Goal: Task Accomplishment & Management: Use online tool/utility

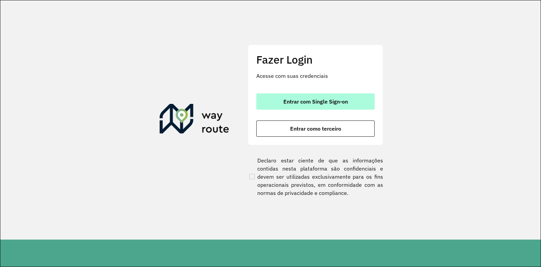
click at [316, 101] on span "Entrar com Single Sign-on" at bounding box center [315, 101] width 65 height 5
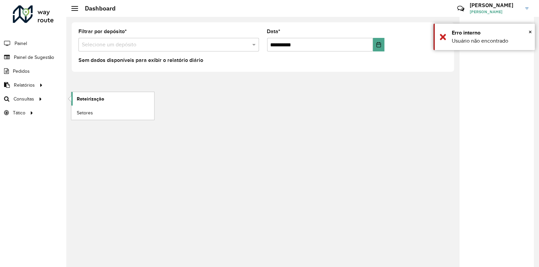
click at [85, 99] on span "Roteirização" at bounding box center [90, 98] width 27 height 7
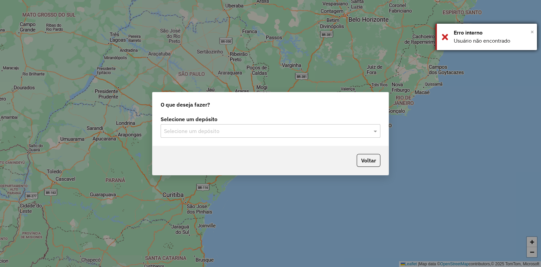
click at [532, 33] on span "×" at bounding box center [531, 31] width 3 height 7
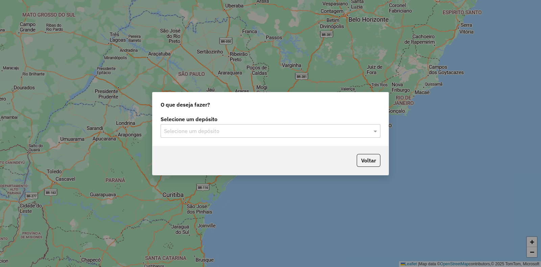
click at [256, 134] on input "text" at bounding box center [263, 131] width 199 height 8
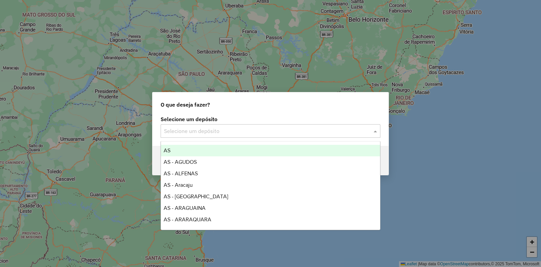
click at [220, 132] on input "text" at bounding box center [263, 131] width 199 height 8
type input "***"
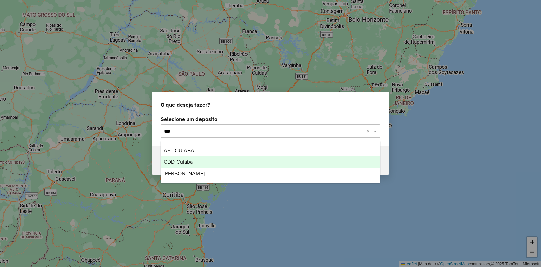
click at [182, 160] on span "CDD Cuiaba" at bounding box center [178, 162] width 29 height 6
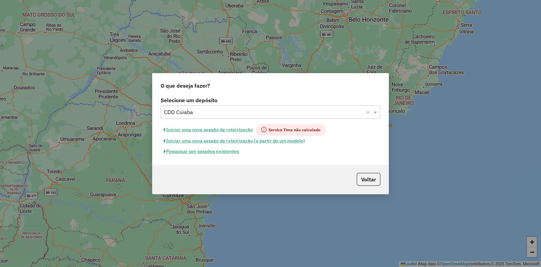
click at [211, 151] on button "Pesquisar por sessões existentes" at bounding box center [201, 151] width 81 height 10
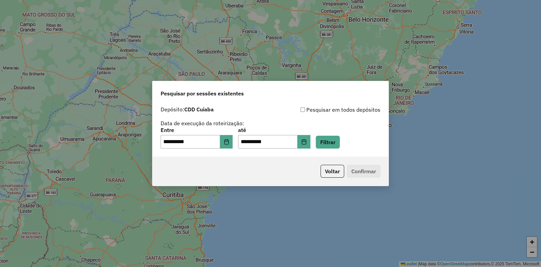
drag, startPoint x: 332, startPoint y: 171, endPoint x: 266, endPoint y: 164, distance: 66.3
click at [266, 164] on div "Voltar Confirmar" at bounding box center [270, 171] width 236 height 29
click at [339, 144] on button "Filtrar" at bounding box center [328, 142] width 24 height 13
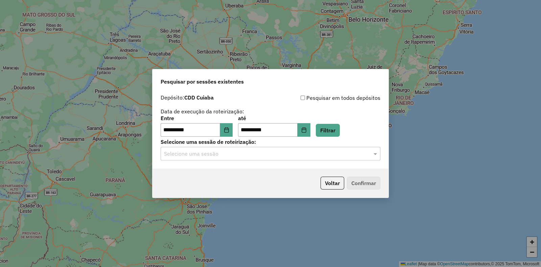
click at [190, 154] on input "text" at bounding box center [263, 154] width 199 height 8
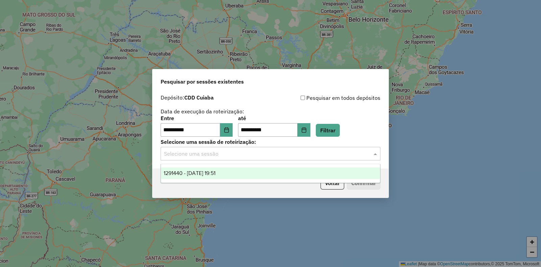
click at [194, 172] on span "1291440 - 09/10/2025 19:51" at bounding box center [190, 173] width 52 height 6
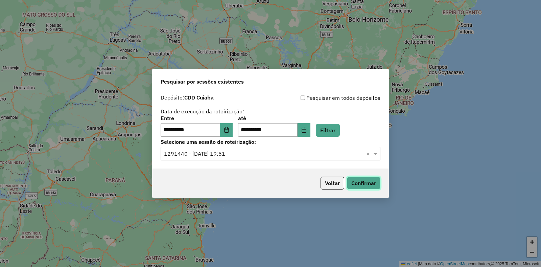
click at [365, 184] on button "Confirmar" at bounding box center [363, 182] width 33 height 13
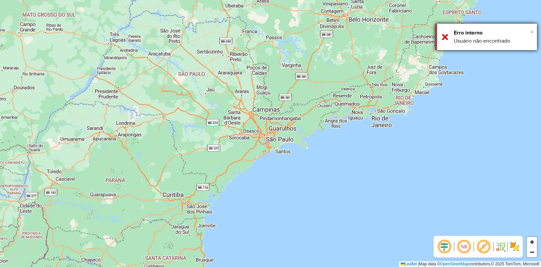
click at [531, 33] on span "×" at bounding box center [531, 31] width 3 height 7
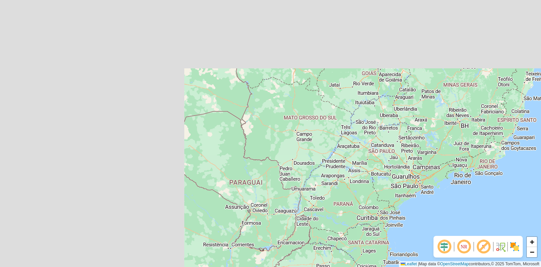
drag, startPoint x: 167, startPoint y: 80, endPoint x: 372, endPoint y: 157, distance: 219.1
click at [372, 157] on div "+ − Leaflet | Map data © OpenStreetMap contributors,© 2025 TomTom, Microsoft" at bounding box center [270, 133] width 541 height 267
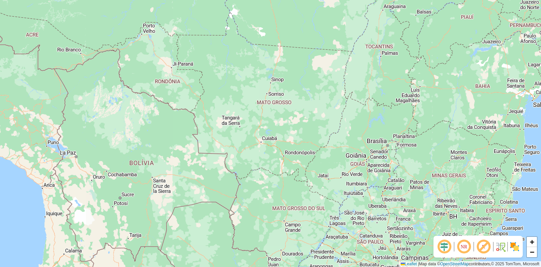
drag, startPoint x: 256, startPoint y: 94, endPoint x: 242, endPoint y: 185, distance: 92.4
click at [242, 185] on div "+ − Leaflet | Map data © OpenStreetMap contributors,© 2025 TomTom, Microsoft" at bounding box center [270, 133] width 541 height 267
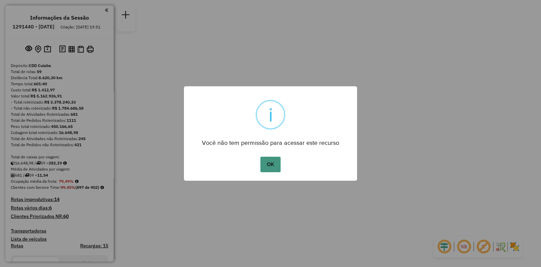
click at [272, 163] on button "OK" at bounding box center [270, 165] width 20 height 16
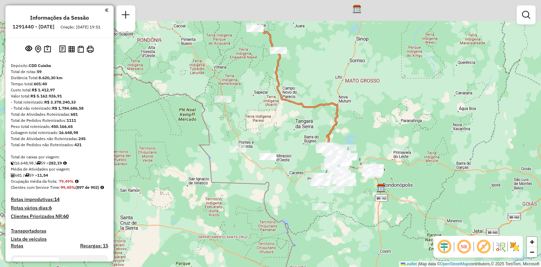
drag, startPoint x: 241, startPoint y: 92, endPoint x: 295, endPoint y: 155, distance: 82.9
click at [295, 155] on div "Janela de atendimento Grade de atendimento Capacidade Transportadoras Veículos …" at bounding box center [270, 133] width 541 height 267
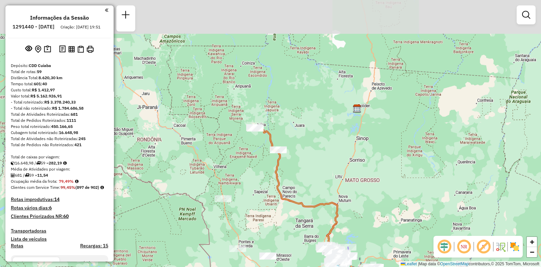
drag, startPoint x: 286, startPoint y: 89, endPoint x: 283, endPoint y: 178, distance: 89.6
click at [283, 178] on div "Janela de atendimento Grade de atendimento Capacidade Transportadoras Veículos …" at bounding box center [270, 133] width 541 height 267
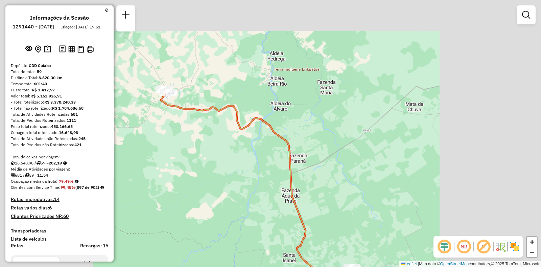
drag, startPoint x: 236, startPoint y: 144, endPoint x: 279, endPoint y: 180, distance: 56.1
click at [280, 183] on div "Janela de atendimento Grade de atendimento Capacidade Transportadoras Veículos …" at bounding box center [270, 133] width 541 height 267
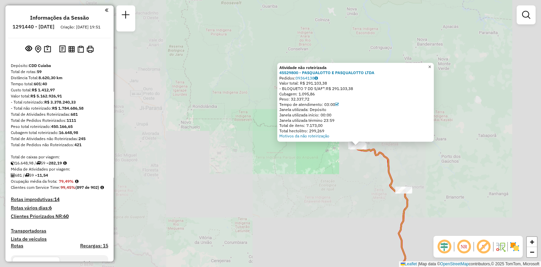
click at [431, 64] on span "×" at bounding box center [429, 67] width 3 height 6
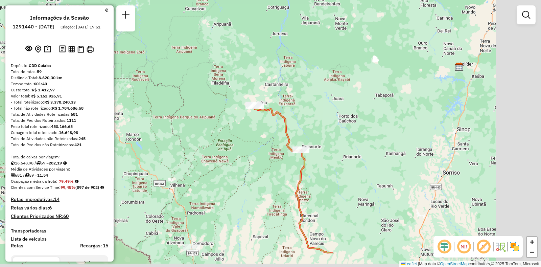
drag, startPoint x: 330, startPoint y: 179, endPoint x: 246, endPoint y: 146, distance: 89.3
click at [246, 146] on div "Janela de atendimento Grade de atendimento Capacidade Transportadoras Veículos …" at bounding box center [270, 133] width 541 height 267
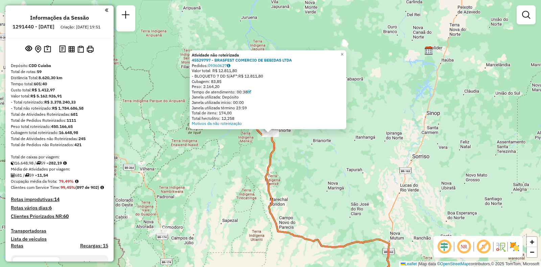
click at [235, 164] on div "Atividade não roteirizada 45529797 - BRASFEST COMERCIO DE BEBIDAS LTDA Pedidos:…" at bounding box center [270, 133] width 541 height 267
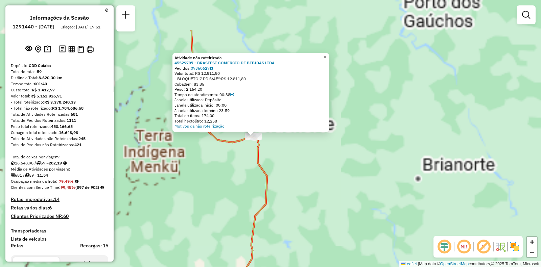
drag, startPoint x: 266, startPoint y: 128, endPoint x: 315, endPoint y: 185, distance: 75.2
click at [315, 185] on div "Atividade não roteirizada 45529797 - BRASFEST COMERCIO DE BEBIDAS LTDA Pedidos:…" at bounding box center [270, 133] width 541 height 267
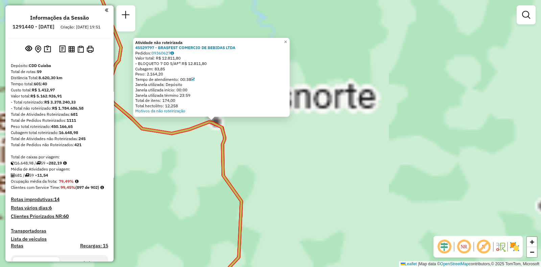
click at [295, 168] on div "Atividade não roteirizada 45529797 - BRASFEST COMERCIO DE BEBIDAS LTDA Pedidos:…" at bounding box center [270, 133] width 541 height 267
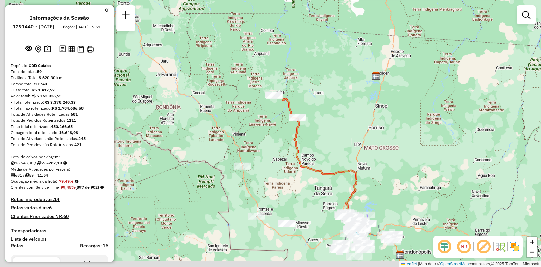
drag, startPoint x: 178, startPoint y: 206, endPoint x: 248, endPoint y: 171, distance: 77.9
click at [257, 169] on div "Janela de atendimento Grade de atendimento Capacidade Transportadoras Veículos …" at bounding box center [270, 133] width 541 height 267
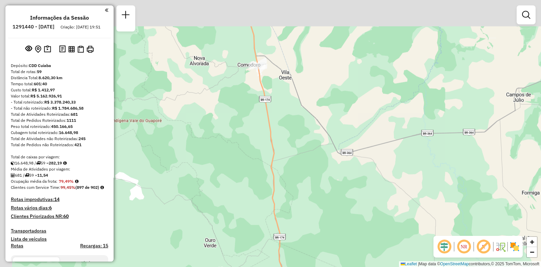
drag, startPoint x: 289, startPoint y: 125, endPoint x: 298, endPoint y: 198, distance: 74.3
click at [299, 200] on div "Janela de atendimento Grade de atendimento Capacidade Transportadoras Veículos …" at bounding box center [270, 133] width 541 height 267
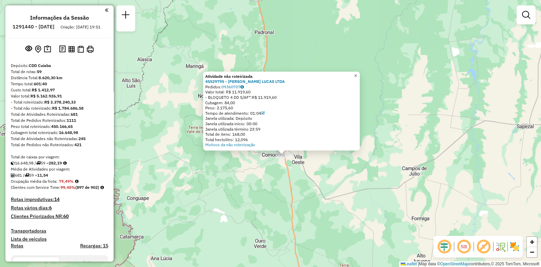
click at [357, 74] on span "×" at bounding box center [355, 75] width 3 height 6
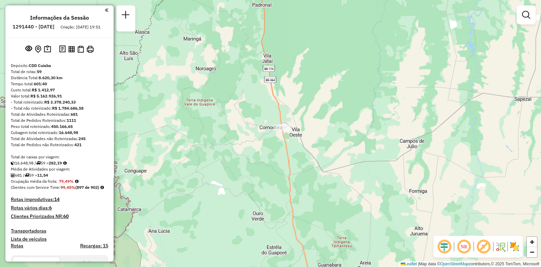
drag, startPoint x: 353, startPoint y: 152, endPoint x: 322, endPoint y: 78, distance: 80.3
click at [324, 73] on div "Janela de atendimento Grade de atendimento Capacidade Transportadoras Veículos …" at bounding box center [270, 133] width 541 height 267
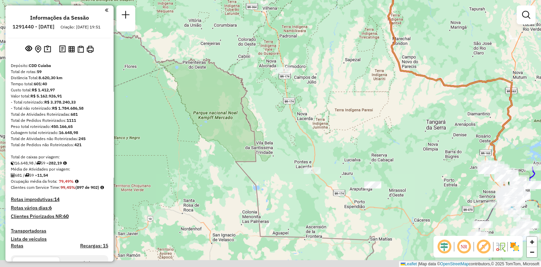
drag, startPoint x: 343, startPoint y: 174, endPoint x: 312, endPoint y: 148, distance: 40.8
click at [316, 129] on div "Janela de atendimento Grade de atendimento Capacidade Transportadoras Veículos …" at bounding box center [270, 133] width 541 height 267
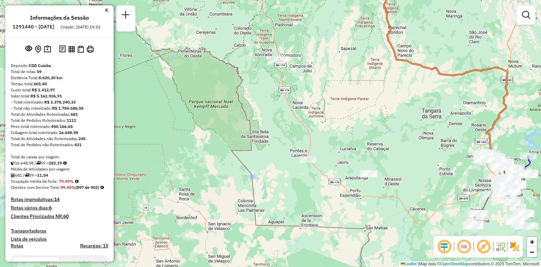
drag, startPoint x: 318, startPoint y: 192, endPoint x: 308, endPoint y: 166, distance: 27.3
click at [308, 166] on div "Janela de atendimento Grade de atendimento Capacidade Transportadoras Veículos …" at bounding box center [270, 133] width 541 height 267
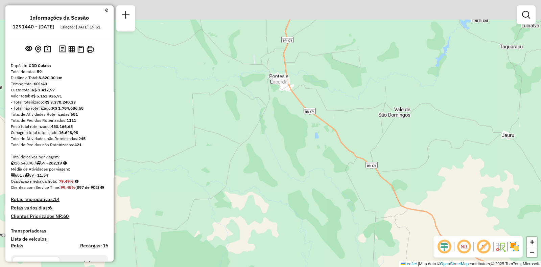
drag, startPoint x: 277, startPoint y: 80, endPoint x: 304, endPoint y: 171, distance: 95.2
click at [306, 202] on div "Janela de atendimento Grade de atendimento Capacidade Transportadoras Veículos …" at bounding box center [270, 133] width 541 height 267
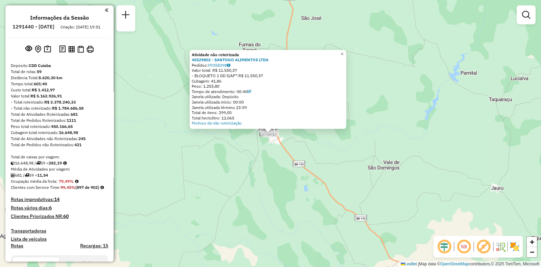
click at [248, 171] on div "Atividade não roteirizada 45529802 - SANTOGO ALIMENTOS LTDA Pedidos: 09358298 V…" at bounding box center [270, 133] width 541 height 267
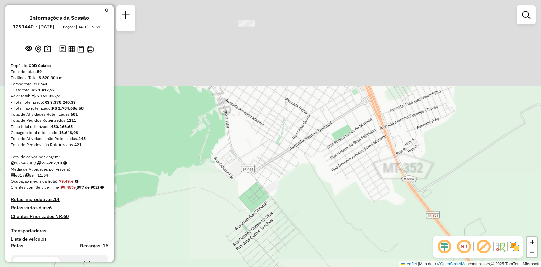
drag, startPoint x: 280, startPoint y: 126, endPoint x: 285, endPoint y: 211, distance: 85.7
click at [285, 216] on div "Janela de atendimento Grade de atendimento Capacidade Transportadoras Veículos …" at bounding box center [270, 133] width 541 height 267
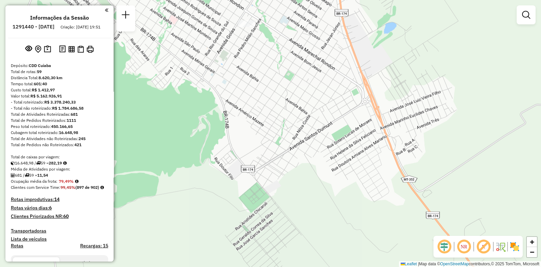
click at [246, 27] on div at bounding box center [246, 23] width 17 height 7
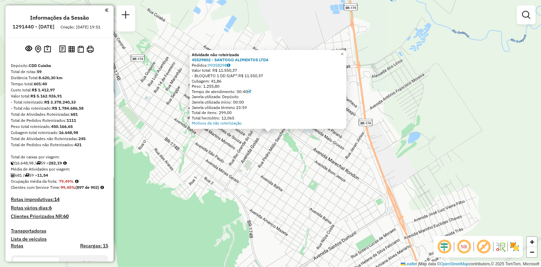
click at [324, 162] on div "Atividade não roteirizada 45529802 - SANTOGO ALIMENTOS LTDA Pedidos: 09358298 V…" at bounding box center [270, 133] width 541 height 267
click at [310, 210] on div "Atividade não roteirizada 45529802 - SANTOGO ALIMENTOS LTDA Pedidos: 09358298 V…" at bounding box center [270, 133] width 541 height 267
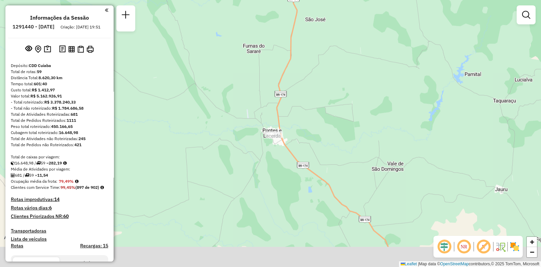
drag, startPoint x: 363, startPoint y: 206, endPoint x: 309, endPoint y: 125, distance: 96.9
click at [309, 125] on div "Janela de atendimento Grade de atendimento Capacidade Transportadoras Veículos …" at bounding box center [270, 133] width 541 height 267
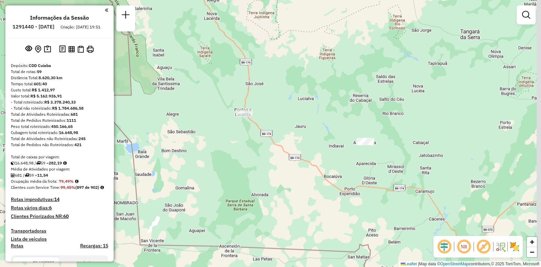
drag, startPoint x: 372, startPoint y: 170, endPoint x: 277, endPoint y: 156, distance: 96.0
click at [274, 156] on div "Janela de atendimento Grade de atendimento Capacidade Transportadoras Veículos …" at bounding box center [270, 133] width 541 height 267
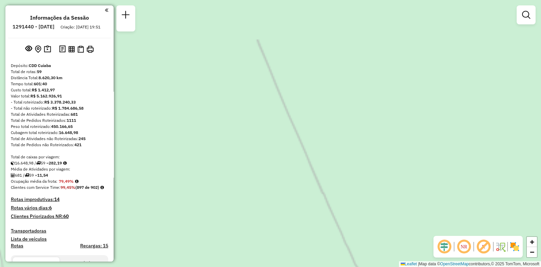
drag, startPoint x: 287, startPoint y: 101, endPoint x: 350, endPoint y: 193, distance: 111.6
click at [372, 212] on div "Janela de atendimento Grade de atendimento Capacidade Transportadoras Veículos …" at bounding box center [270, 133] width 541 height 267
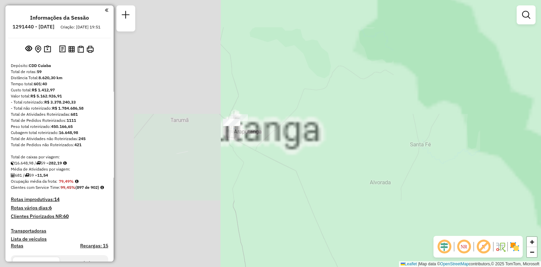
drag, startPoint x: 287, startPoint y: 163, endPoint x: 308, endPoint y: 209, distance: 50.2
click at [308, 209] on div "Janela de atendimento Grade de atendimento Capacidade Transportadoras Veículos …" at bounding box center [270, 133] width 541 height 267
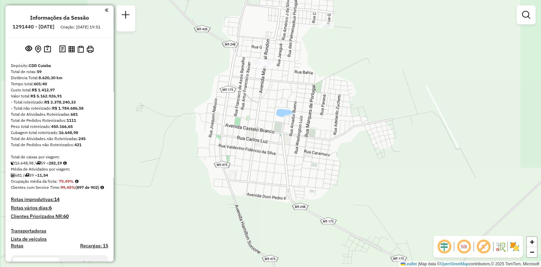
drag, startPoint x: 246, startPoint y: 104, endPoint x: 264, endPoint y: 211, distance: 108.7
click at [264, 212] on div "Janela de atendimento Grade de atendimento Capacidade Transportadoras Veículos …" at bounding box center [270, 133] width 541 height 267
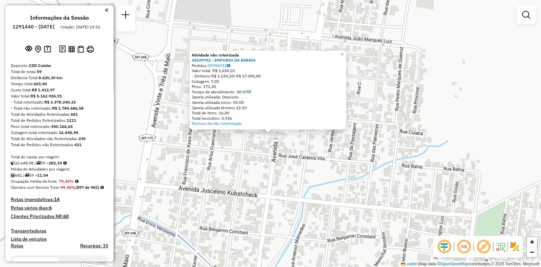
click at [281, 142] on div at bounding box center [279, 138] width 17 height 7
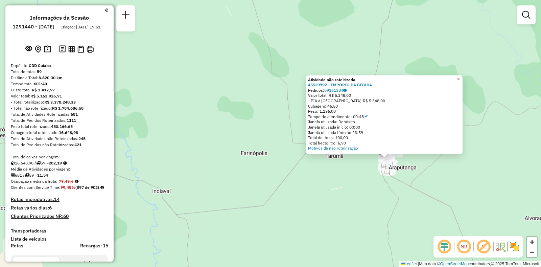
click at [460, 77] on span "×" at bounding box center [458, 79] width 3 height 6
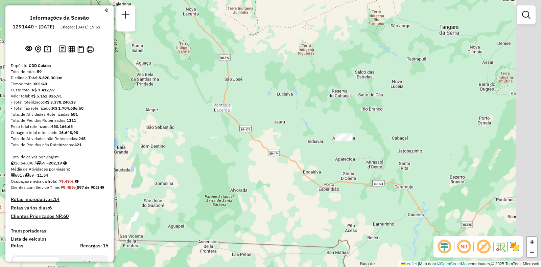
drag, startPoint x: 378, startPoint y: 190, endPoint x: 249, endPoint y: 127, distance: 142.4
click at [253, 129] on div "Janela de atendimento Grade de atendimento Capacidade Transportadoras Veículos …" at bounding box center [270, 133] width 541 height 267
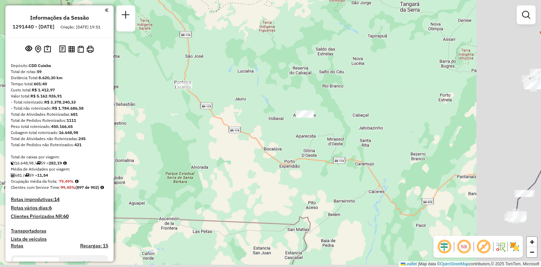
click at [245, 125] on div "Janela de atendimento Grade de atendimento Capacidade Transportadoras Veículos …" at bounding box center [270, 133] width 541 height 267
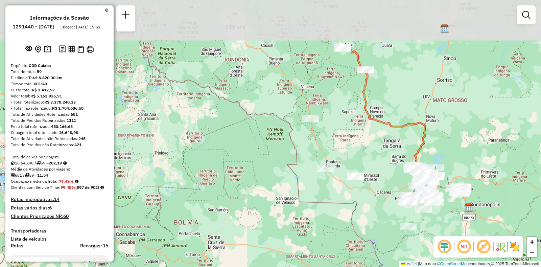
drag, startPoint x: 406, startPoint y: 109, endPoint x: 387, endPoint y: 157, distance: 52.3
click at [387, 157] on div "Janela de atendimento Grade de atendimento Capacidade Transportadoras Veículos …" at bounding box center [270, 133] width 541 height 267
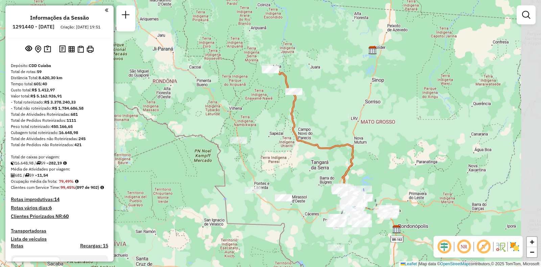
drag, startPoint x: 407, startPoint y: 89, endPoint x: 335, endPoint y: 111, distance: 75.1
click at [335, 111] on div "Janela de atendimento Grade de atendimento Capacidade Transportadoras Veículos …" at bounding box center [270, 133] width 541 height 267
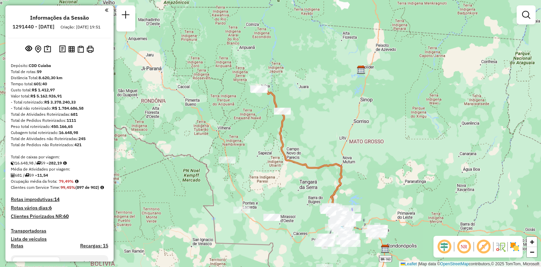
drag, startPoint x: 342, startPoint y: 90, endPoint x: 336, endPoint y: 107, distance: 17.4
click at [336, 107] on div "Janela de atendimento Grade de atendimento Capacidade Transportadoras Veículos …" at bounding box center [270, 133] width 541 height 267
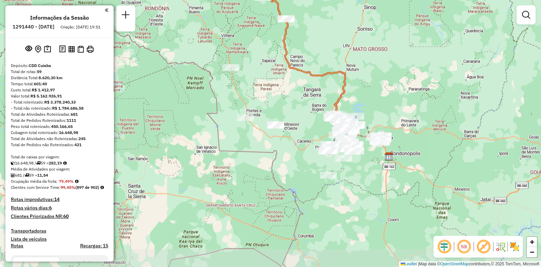
drag, startPoint x: 390, startPoint y: 163, endPoint x: 394, endPoint y: 71, distance: 92.4
click at [394, 71] on div "Janela de atendimento Grade de atendimento Capacidade Transportadoras Veículos …" at bounding box center [270, 133] width 541 height 267
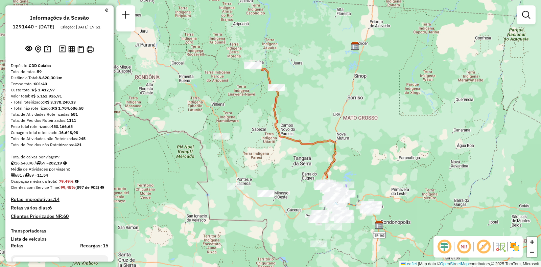
drag, startPoint x: 271, startPoint y: 82, endPoint x: 255, endPoint y: 167, distance: 86.6
click at [255, 167] on div "Janela de atendimento Grade de atendimento Capacidade Transportadoras Veículos …" at bounding box center [270, 133] width 541 height 267
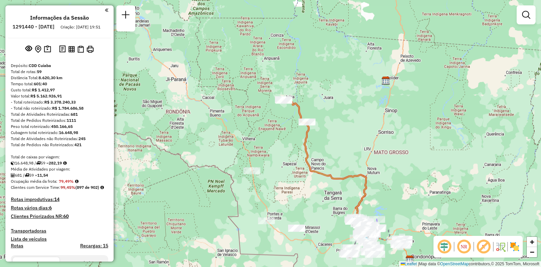
drag, startPoint x: 306, startPoint y: 116, endPoint x: 342, endPoint y: 134, distance: 40.5
click at [342, 134] on div "Janela de atendimento Grade de atendimento Capacidade Transportadoras Veículos …" at bounding box center [270, 133] width 541 height 267
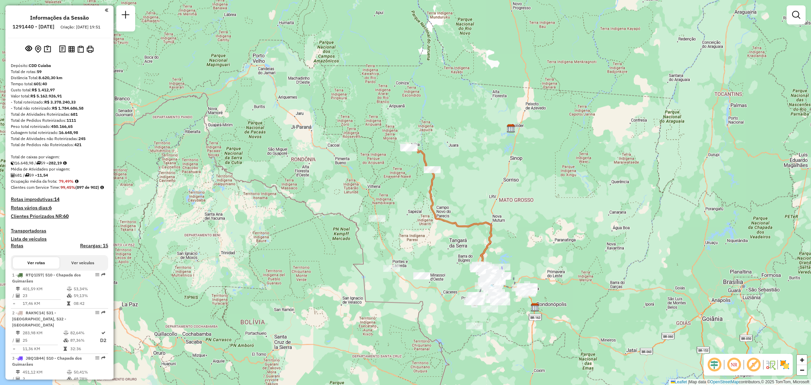
click at [367, 219] on div "Janela de atendimento Grade de atendimento Capacidade Transportadoras Veículos …" at bounding box center [405, 192] width 811 height 385
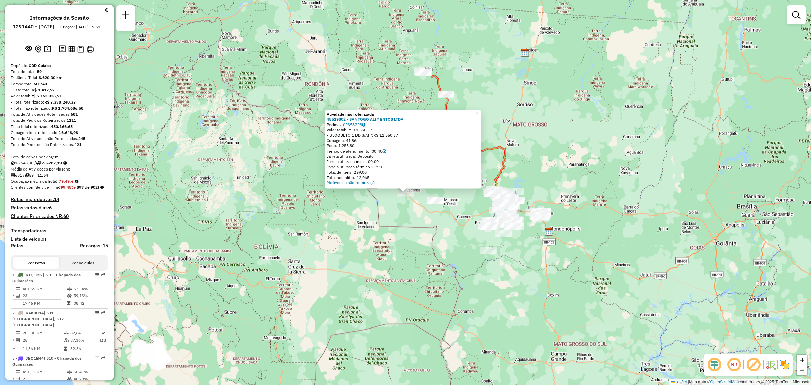
click at [371, 256] on div "Atividade não roteirizada 45529802 - SANTOGO ALIMENTOS LTDA Pedidos: 09358298 V…" at bounding box center [405, 192] width 811 height 385
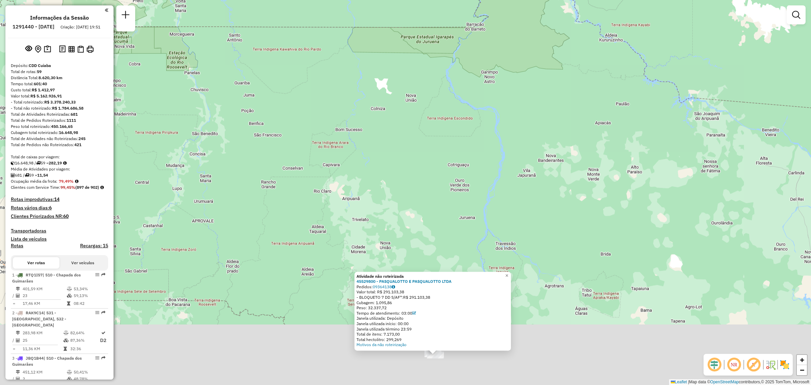
drag, startPoint x: 408, startPoint y: 274, endPoint x: 425, endPoint y: 161, distance: 114.8
click at [425, 161] on div "Atividade não roteirizada 45529800 - PASQUALOTTO E PASQUALOTTO LTDA Pedidos: 09…" at bounding box center [405, 192] width 811 height 385
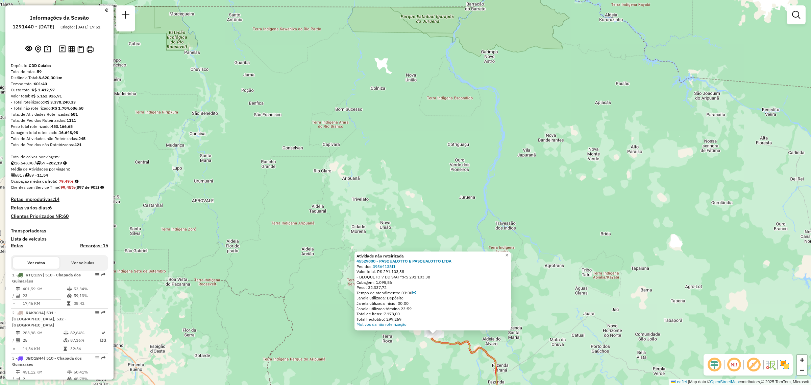
click at [421, 245] on div "Atividade não roteirizada 45529800 - PASQUALOTTO E PASQUALOTTO LTDA Pedidos: 09…" at bounding box center [405, 192] width 811 height 385
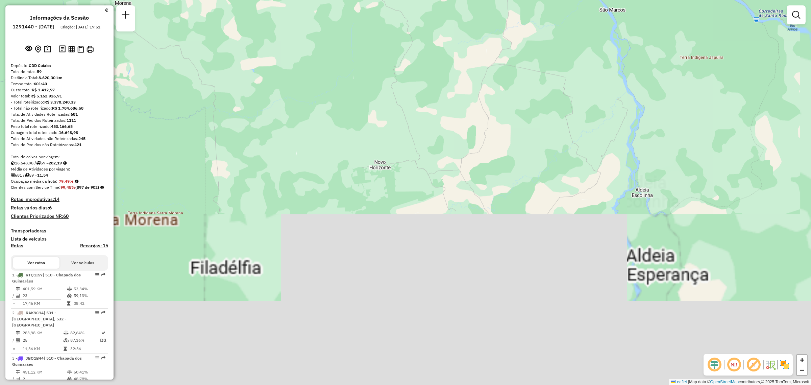
drag, startPoint x: 453, startPoint y: 235, endPoint x: 425, endPoint y: 130, distance: 108.6
click at [427, 138] on div "Janela de atendimento Grade de atendimento Capacidade Transportadoras Veículos …" at bounding box center [405, 192] width 811 height 385
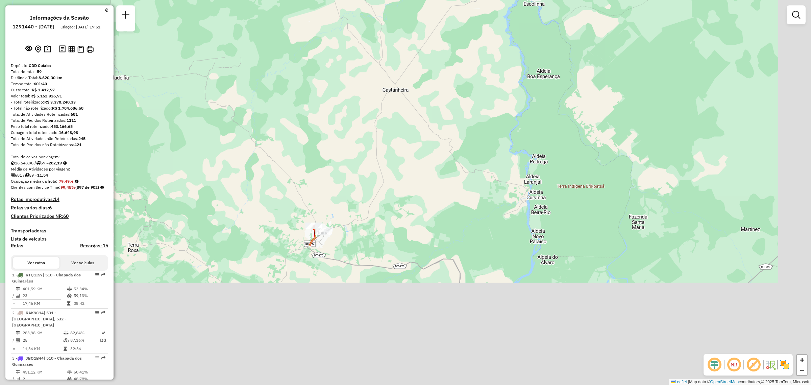
drag, startPoint x: 460, startPoint y: 285, endPoint x: 343, endPoint y: 78, distance: 237.3
click at [343, 78] on div "Janela de atendimento Grade de atendimento Capacidade Transportadoras Veículos …" at bounding box center [405, 192] width 811 height 385
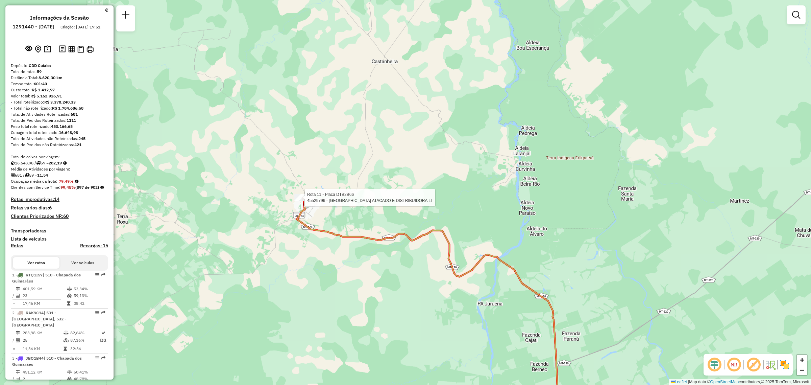
select select "**********"
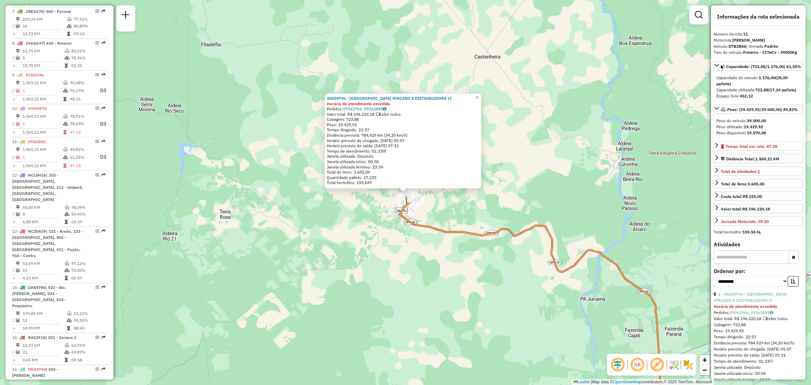
scroll to position [627, 0]
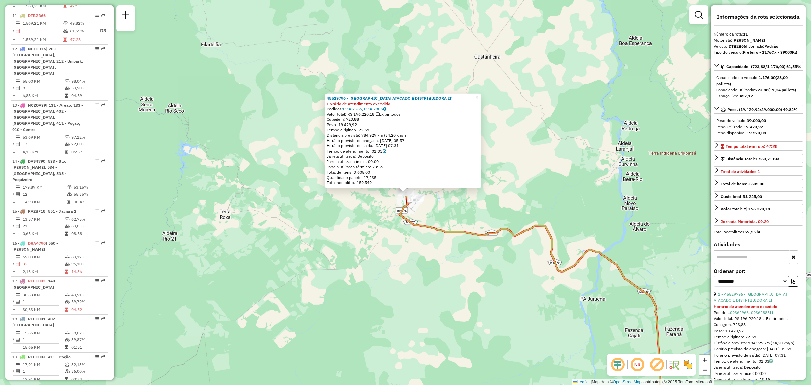
click at [298, 197] on div "45529796 - PORTO ESTRELA ATACADO E DISTRIBUIDORA LT Horário de atendimento exce…" at bounding box center [405, 192] width 811 height 385
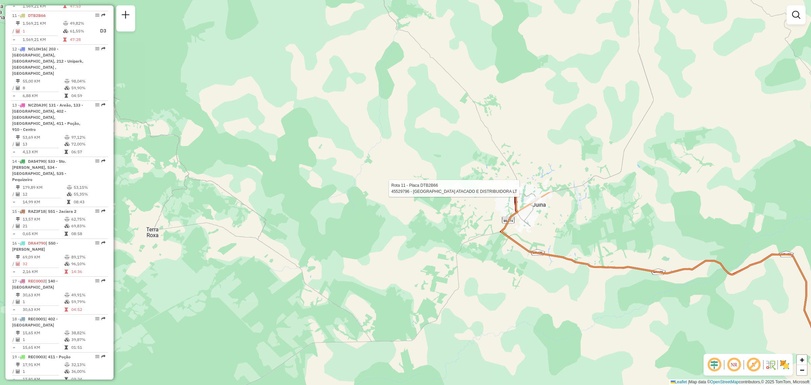
select select "**********"
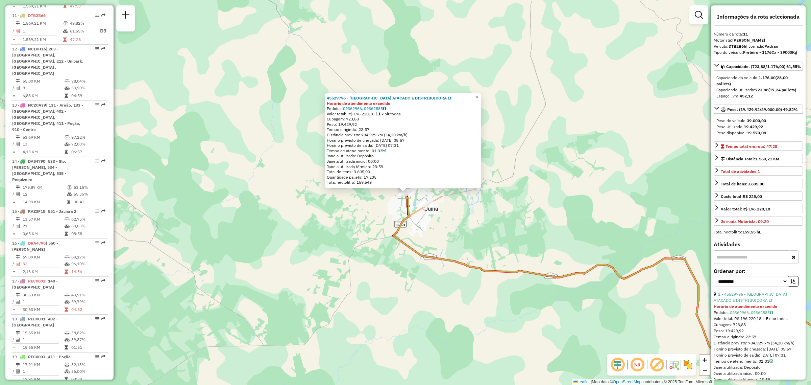
click at [506, 220] on div "45529796 - PORTO ESTRELA ATACADO E DISTRIBUIDORA LT Horário de atendimento exce…" at bounding box center [405, 192] width 811 height 385
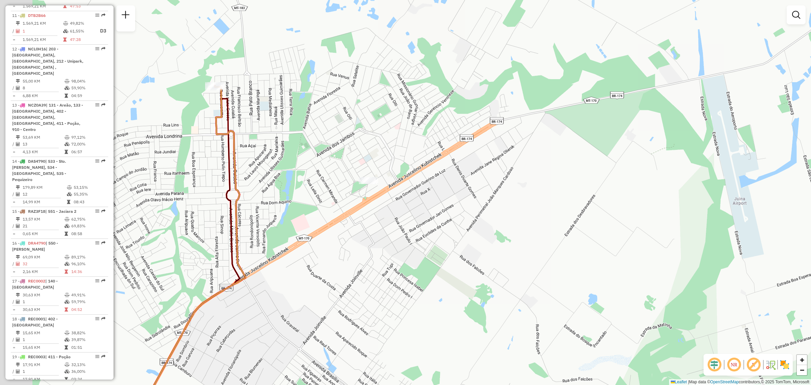
drag, startPoint x: 274, startPoint y: 203, endPoint x: 380, endPoint y: 246, distance: 114.4
click at [380, 246] on div "Janela de atendimento Grade de atendimento Capacidade Transportadoras Veículos …" at bounding box center [405, 192] width 811 height 385
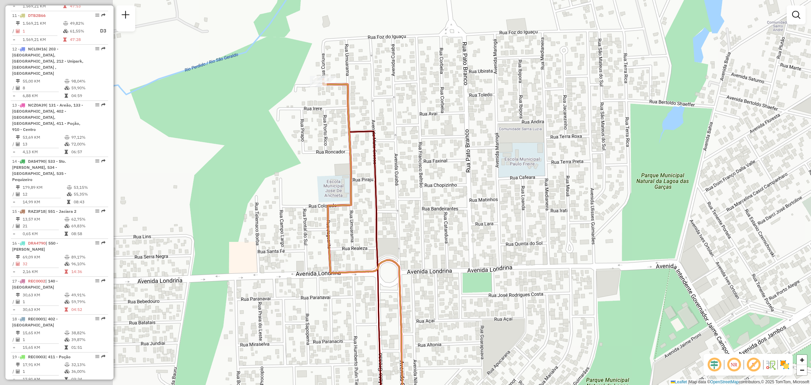
drag, startPoint x: 238, startPoint y: 98, endPoint x: 424, endPoint y: 116, distance: 186.7
click at [424, 116] on div "Janela de atendimento Grade de atendimento Capacidade Transportadoras Veículos …" at bounding box center [405, 192] width 811 height 385
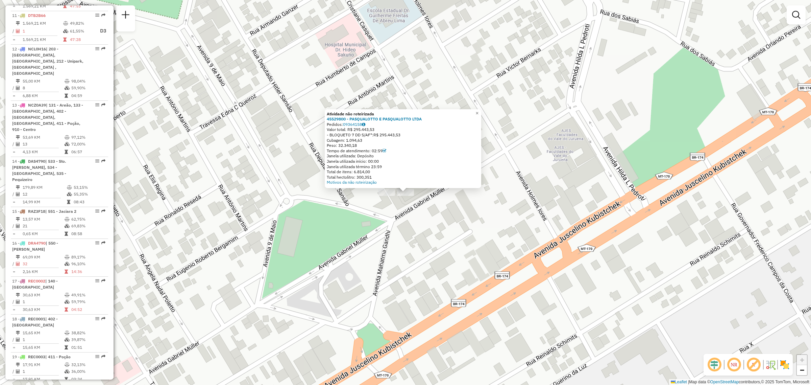
click at [540, 155] on div "Atividade não roteirizada 45529800 - PASQUALOTTO E PASQUALOTTO LTDA Pedidos: 09…" at bounding box center [405, 192] width 811 height 385
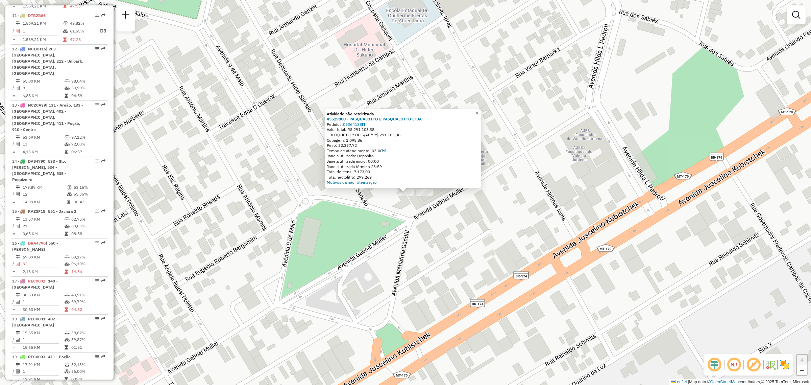
click at [524, 233] on div "Atividade não roteirizada 45529800 - PASQUALOTTO E PASQUALOTTO LTDA Pedidos: 09…" at bounding box center [405, 192] width 811 height 385
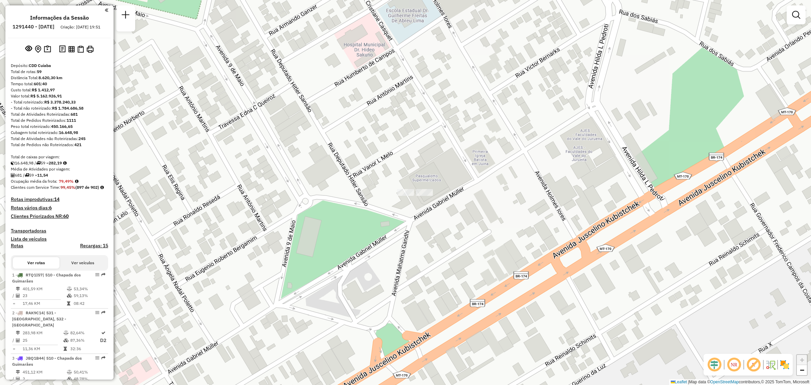
scroll to position [627, 0]
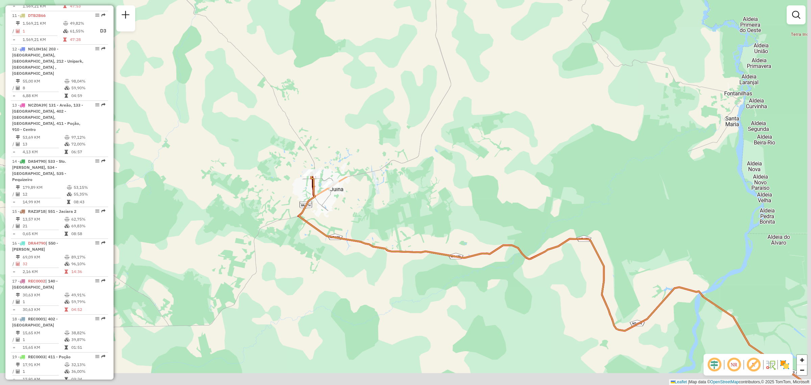
drag, startPoint x: 484, startPoint y: 248, endPoint x: 377, endPoint y: 159, distance: 139.0
click at [379, 160] on div "Janela de atendimento Grade de atendimento Capacidade Transportadoras Veículos …" at bounding box center [405, 192] width 811 height 385
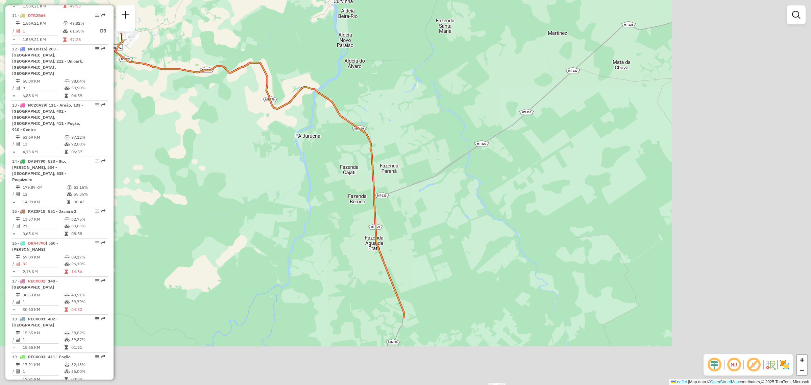
drag, startPoint x: 522, startPoint y: 254, endPoint x: 330, endPoint y: 142, distance: 222.1
click at [325, 138] on div "Janela de atendimento Grade de atendimento Capacidade Transportadoras Veículos …" at bounding box center [405, 192] width 811 height 385
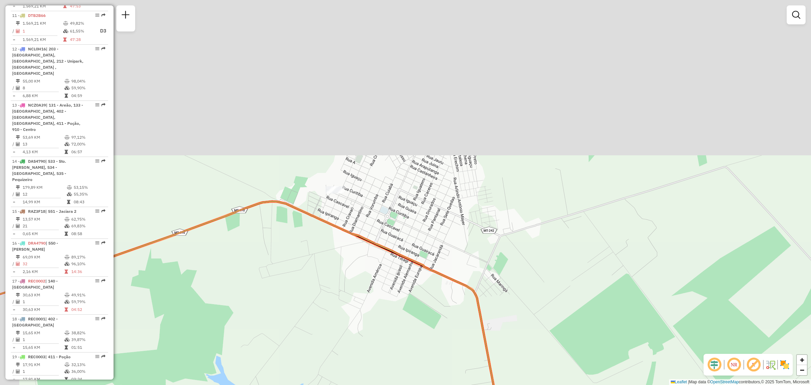
drag, startPoint x: 330, startPoint y: 109, endPoint x: 354, endPoint y: 270, distance: 163.7
click at [354, 271] on div "Janela de atendimento Grade de atendimento Capacidade Transportadoras Veículos …" at bounding box center [405, 192] width 811 height 385
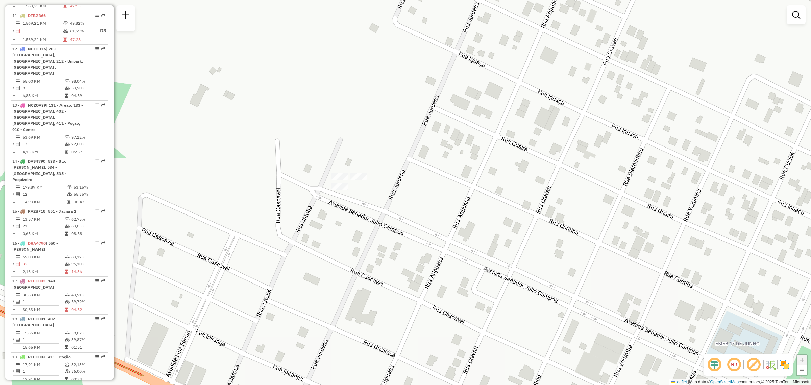
drag, startPoint x: 349, startPoint y: 249, endPoint x: 395, endPoint y: 201, distance: 66.7
click at [395, 201] on div "Janela de atendimento Grade de atendimento Capacidade Transportadoras Veículos …" at bounding box center [405, 192] width 811 height 385
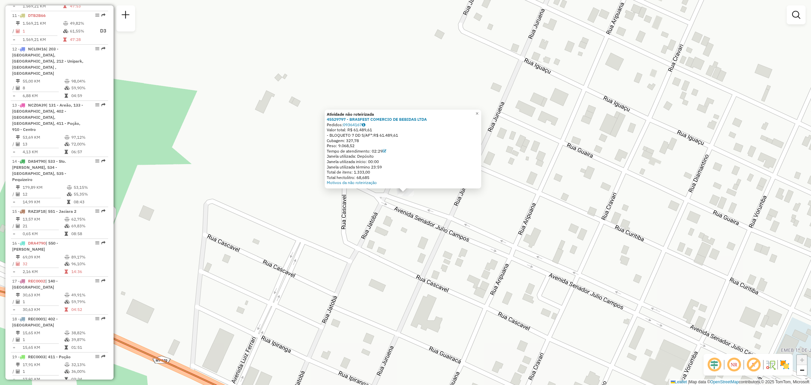
click at [398, 233] on div "Atividade não roteirizada 45529797 - BRASFEST COMERCIO DE BEBIDAS LTDA Pedidos:…" at bounding box center [405, 192] width 811 height 385
